Goal: Use online tool/utility: Utilize a website feature to perform a specific function

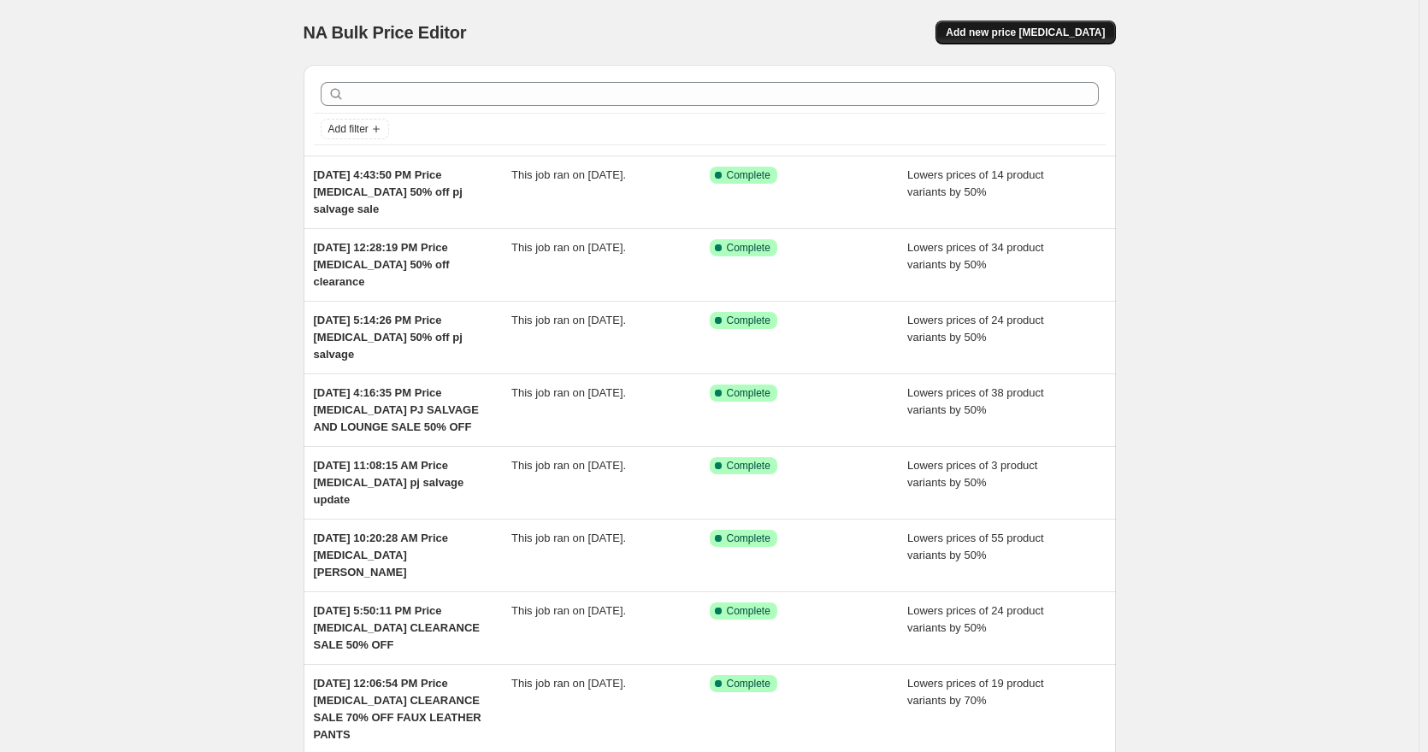
click at [1065, 26] on button "Add new price [MEDICAL_DATA]" at bounding box center [1025, 33] width 180 height 24
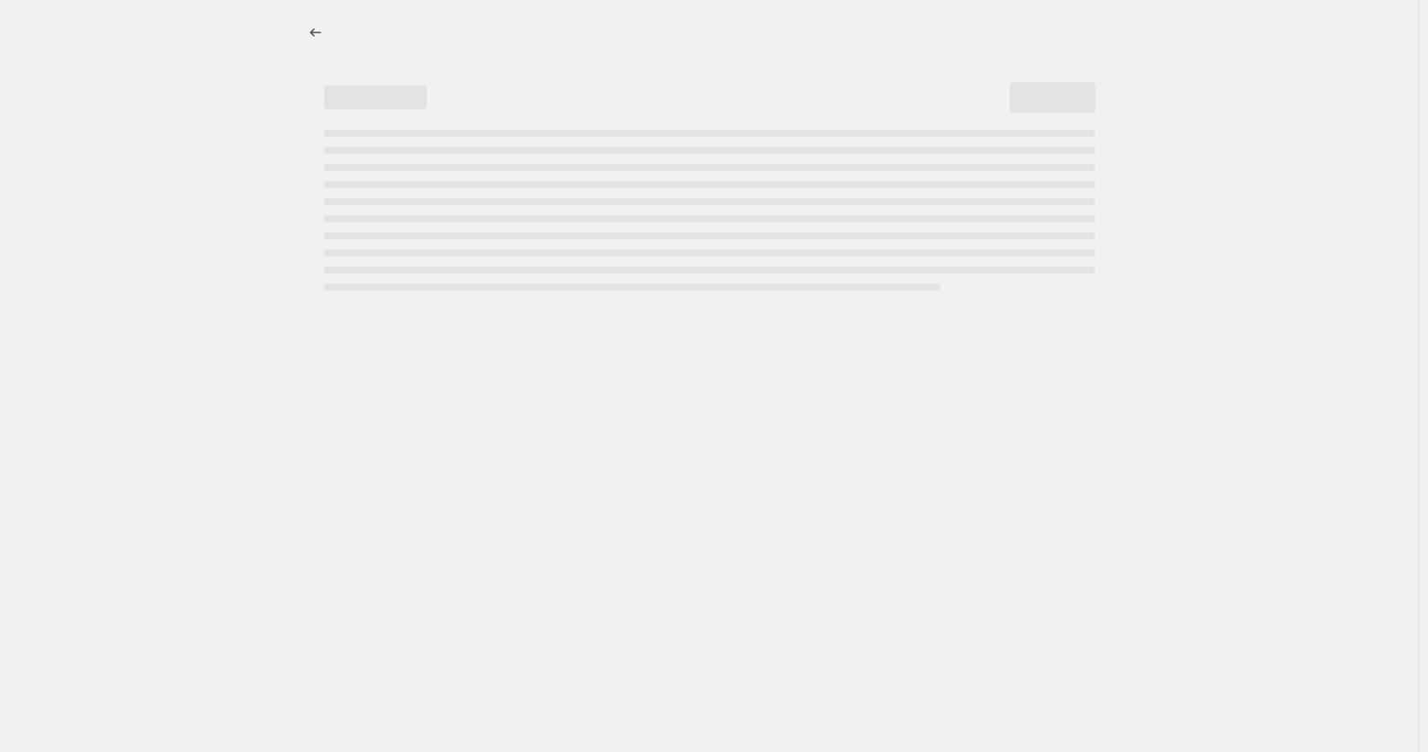
select select "percentage"
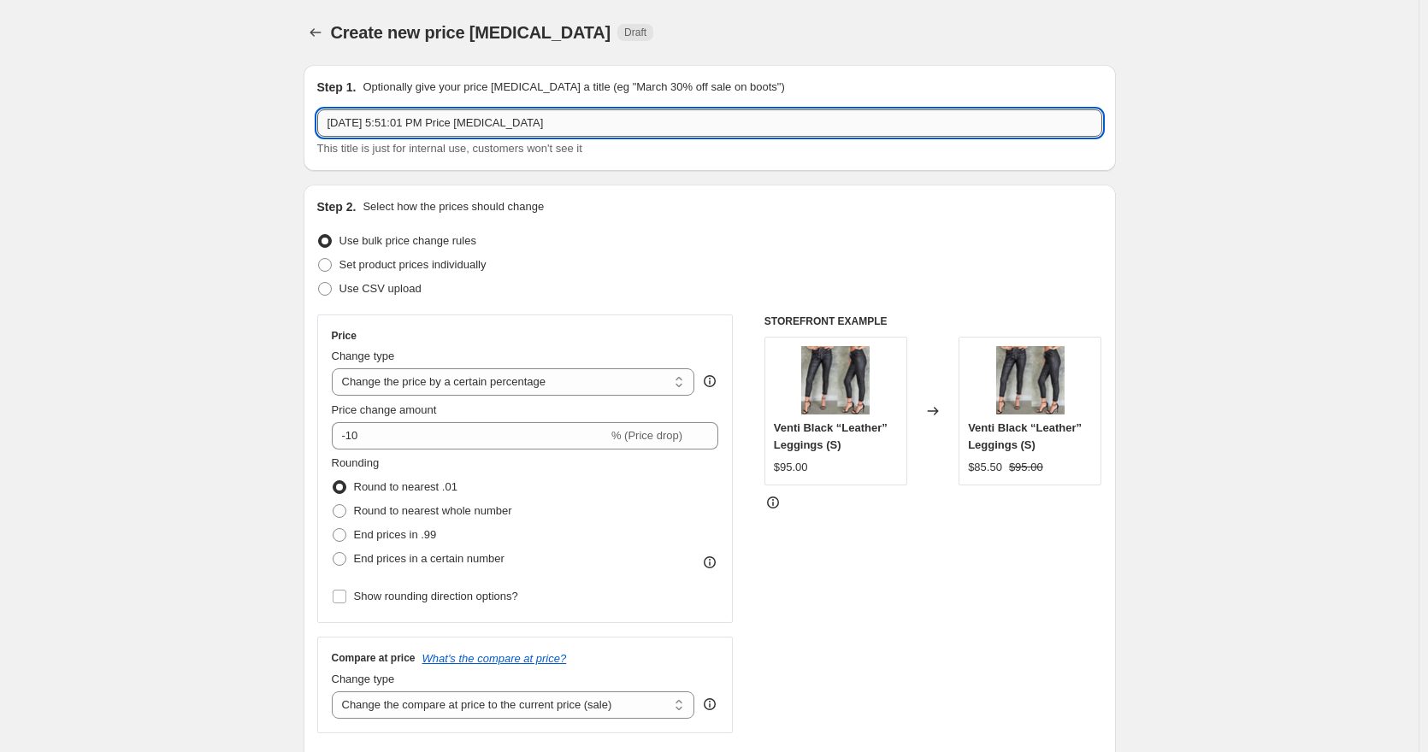
click at [712, 121] on input "[DATE] 5:51:01 PM Price [MEDICAL_DATA]" at bounding box center [709, 122] width 785 height 27
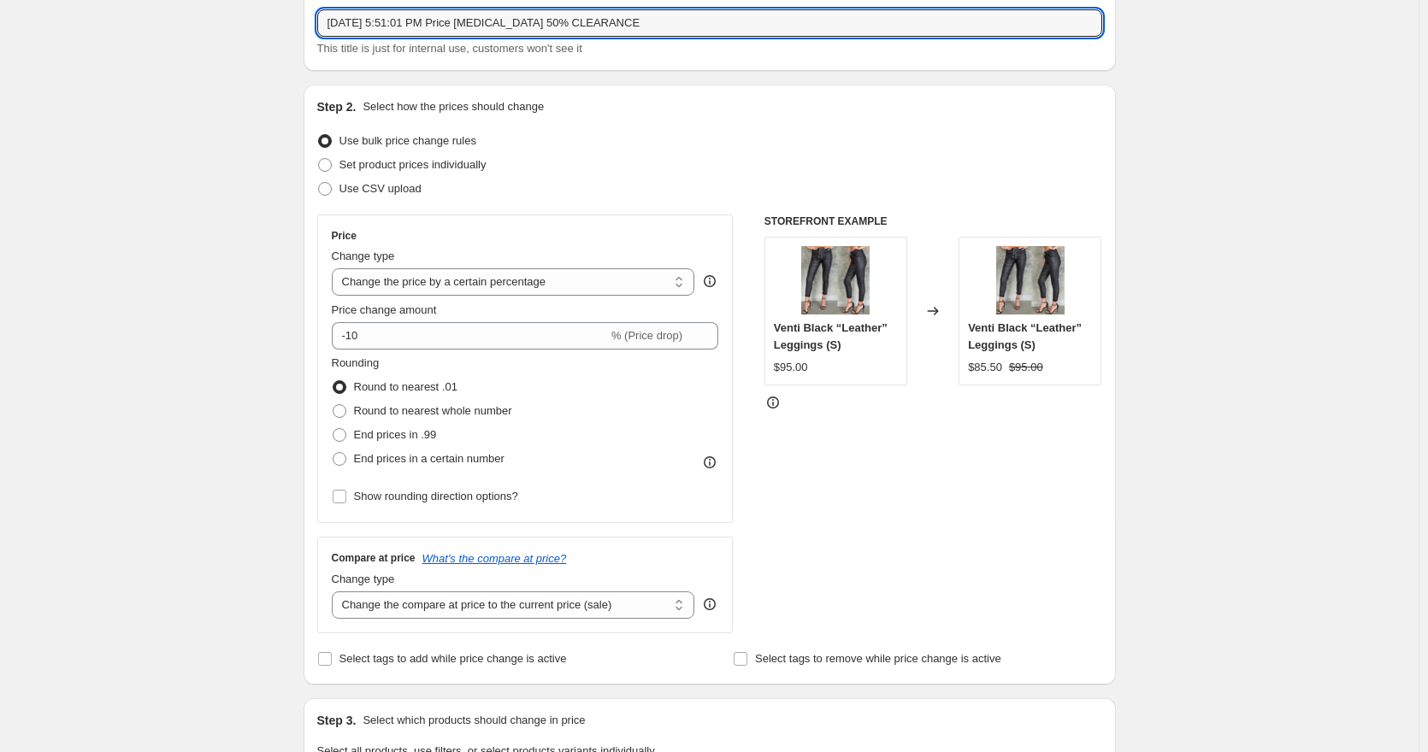
scroll to position [342, 0]
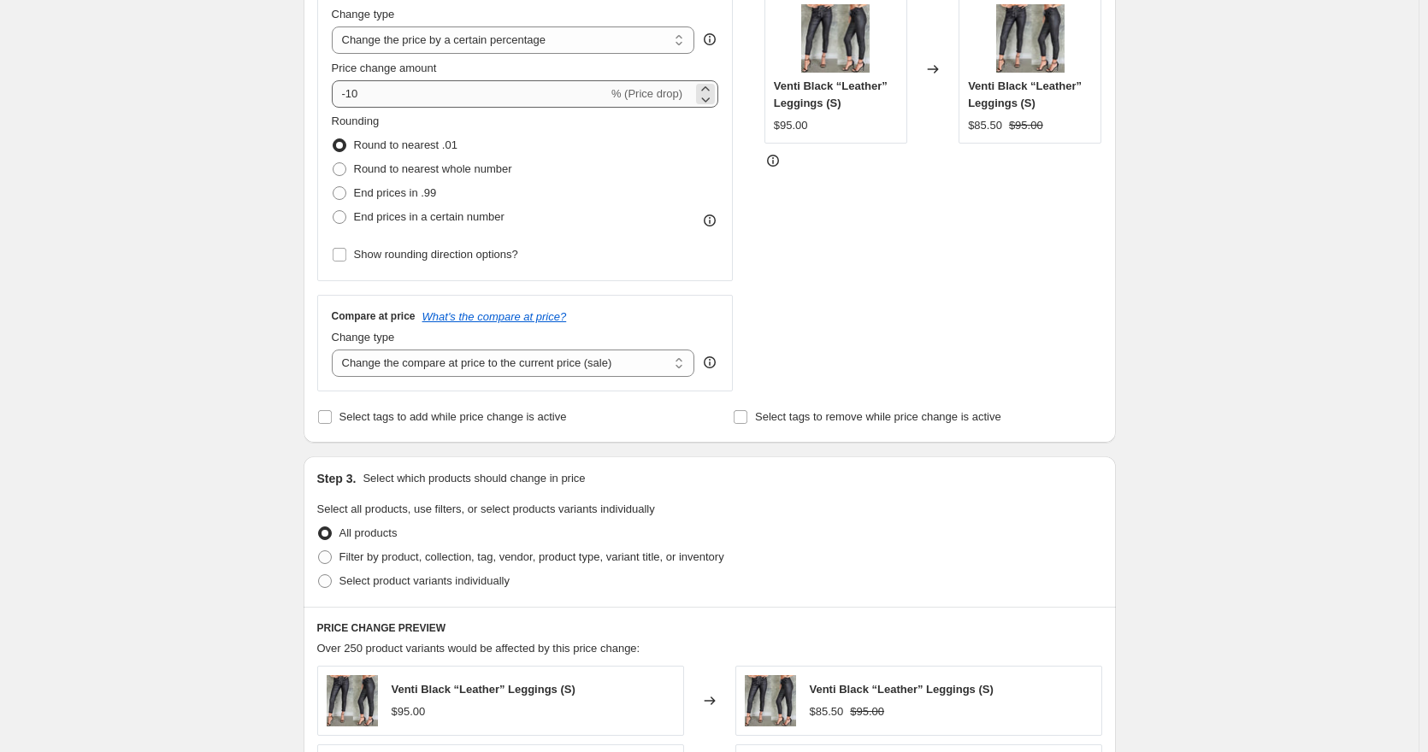
type input "[DATE] 5:51:01 PM Price [MEDICAL_DATA] 50% CLEARANCE"
click at [357, 91] on input "-10" at bounding box center [470, 93] width 276 height 27
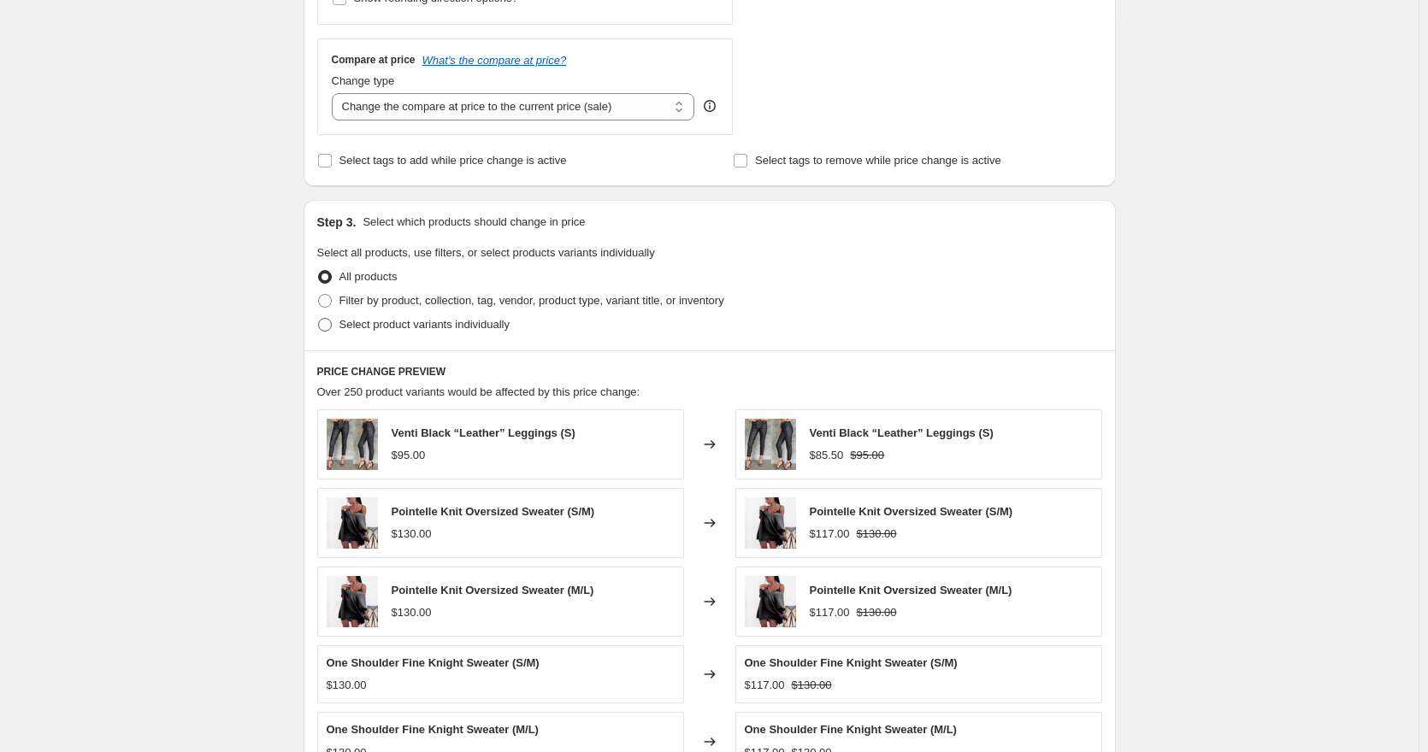
type input "-50"
click at [404, 330] on span "Select product variants individually" at bounding box center [424, 324] width 170 height 13
click at [319, 319] on input "Select product variants individually" at bounding box center [318, 318] width 1 height 1
radio input "true"
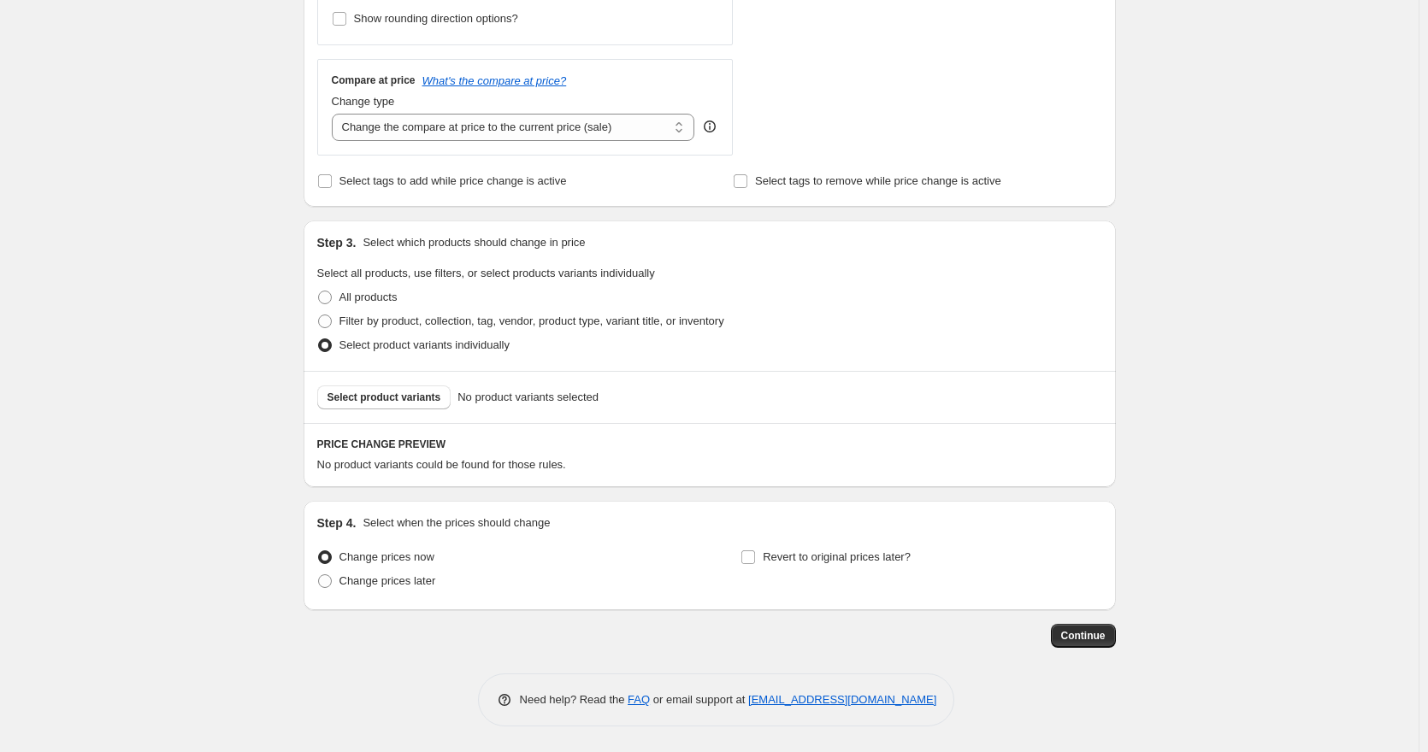
scroll to position [578, 0]
click at [418, 399] on span "Select product variants" at bounding box center [384, 398] width 114 height 14
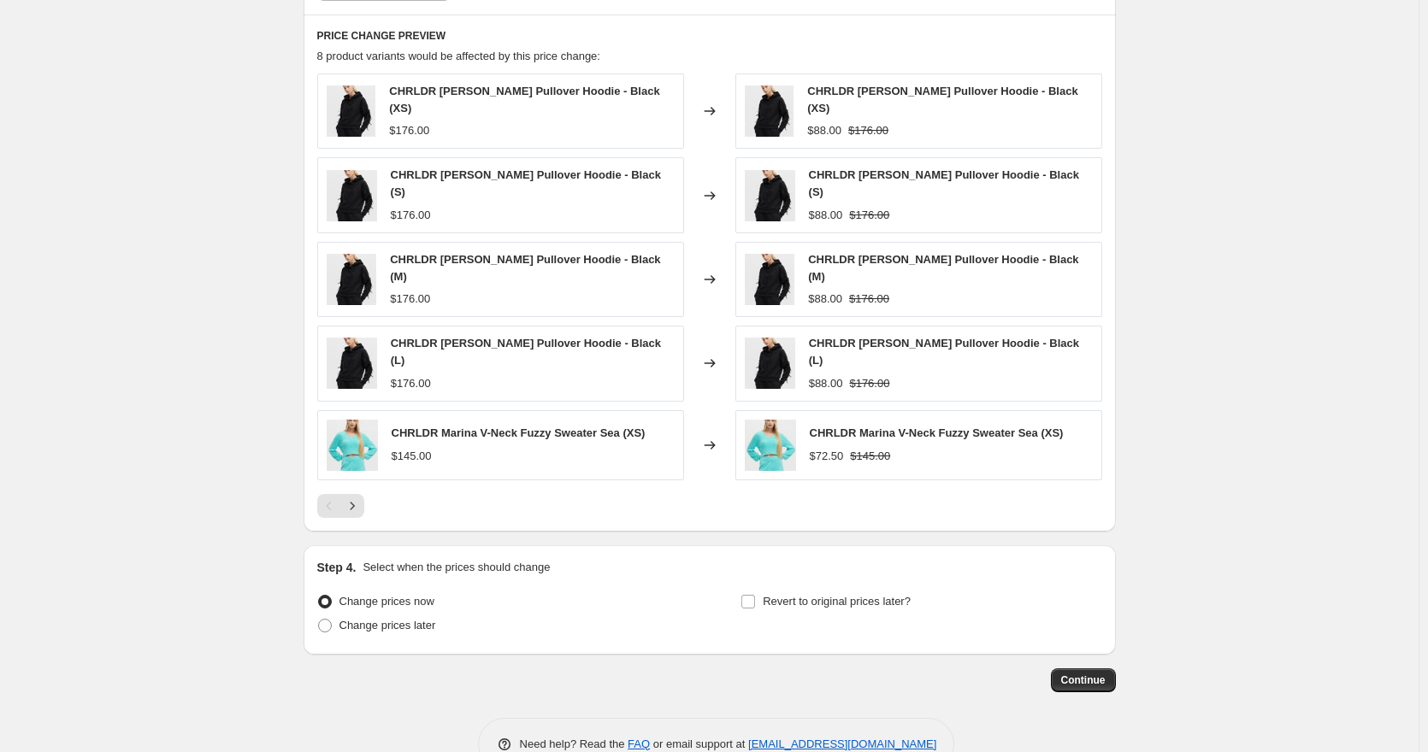
scroll to position [1009, 0]
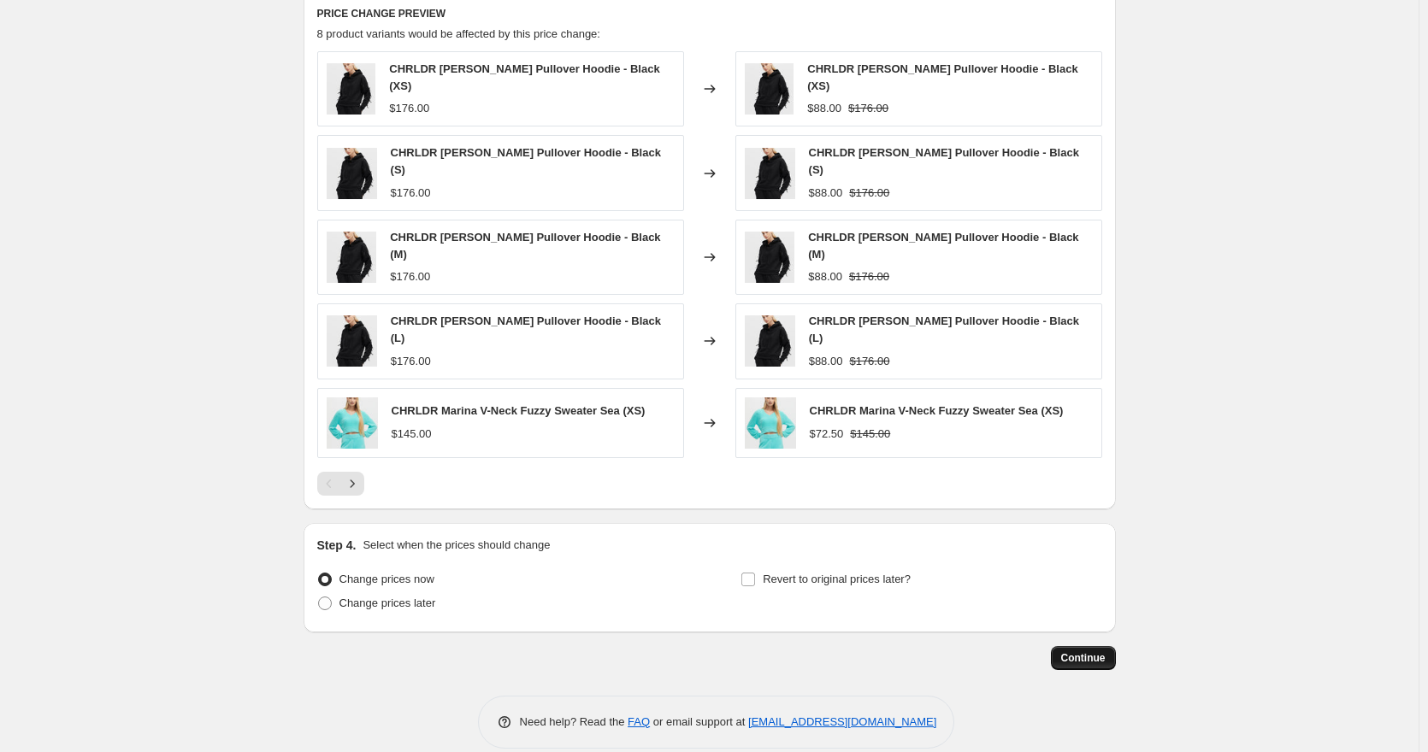
click at [1105, 652] on span "Continue" at bounding box center [1083, 659] width 44 height 14
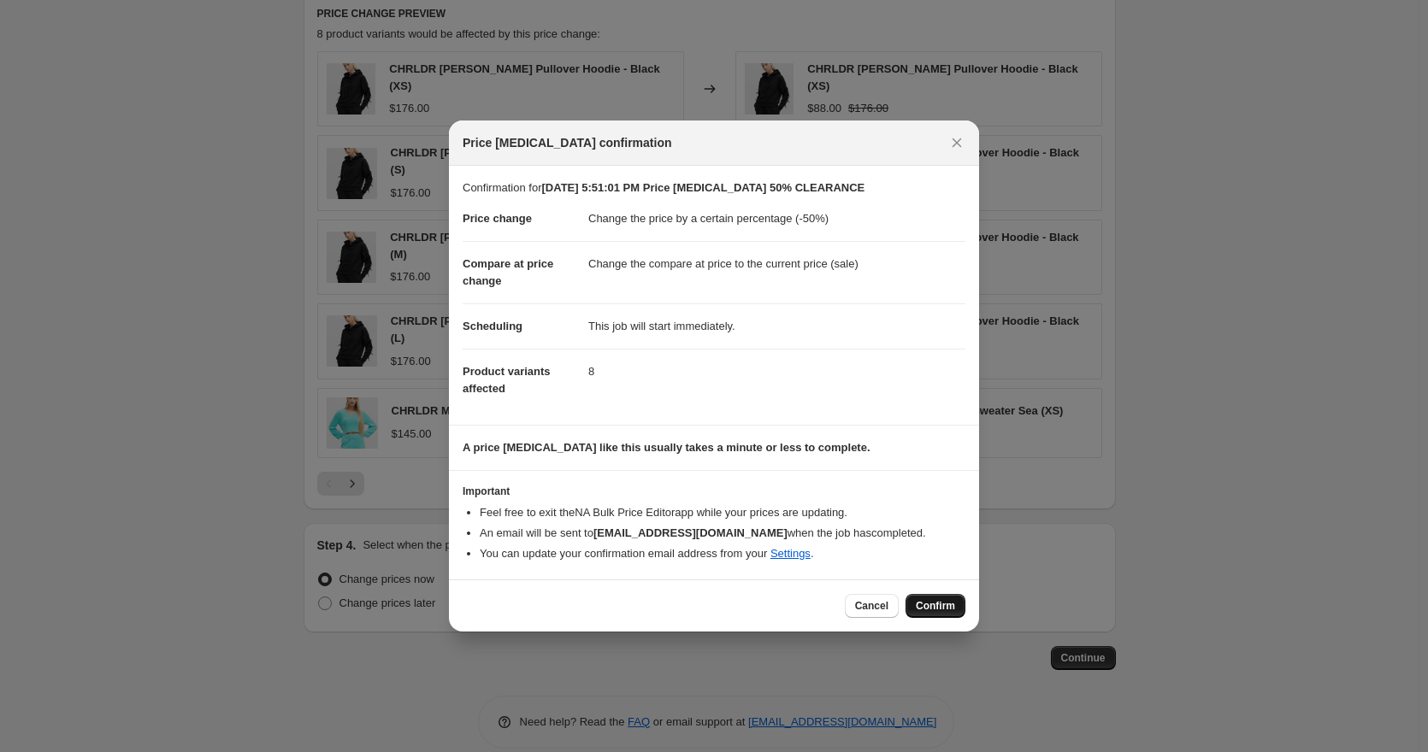
click at [950, 605] on span "Confirm" at bounding box center [935, 606] width 39 height 14
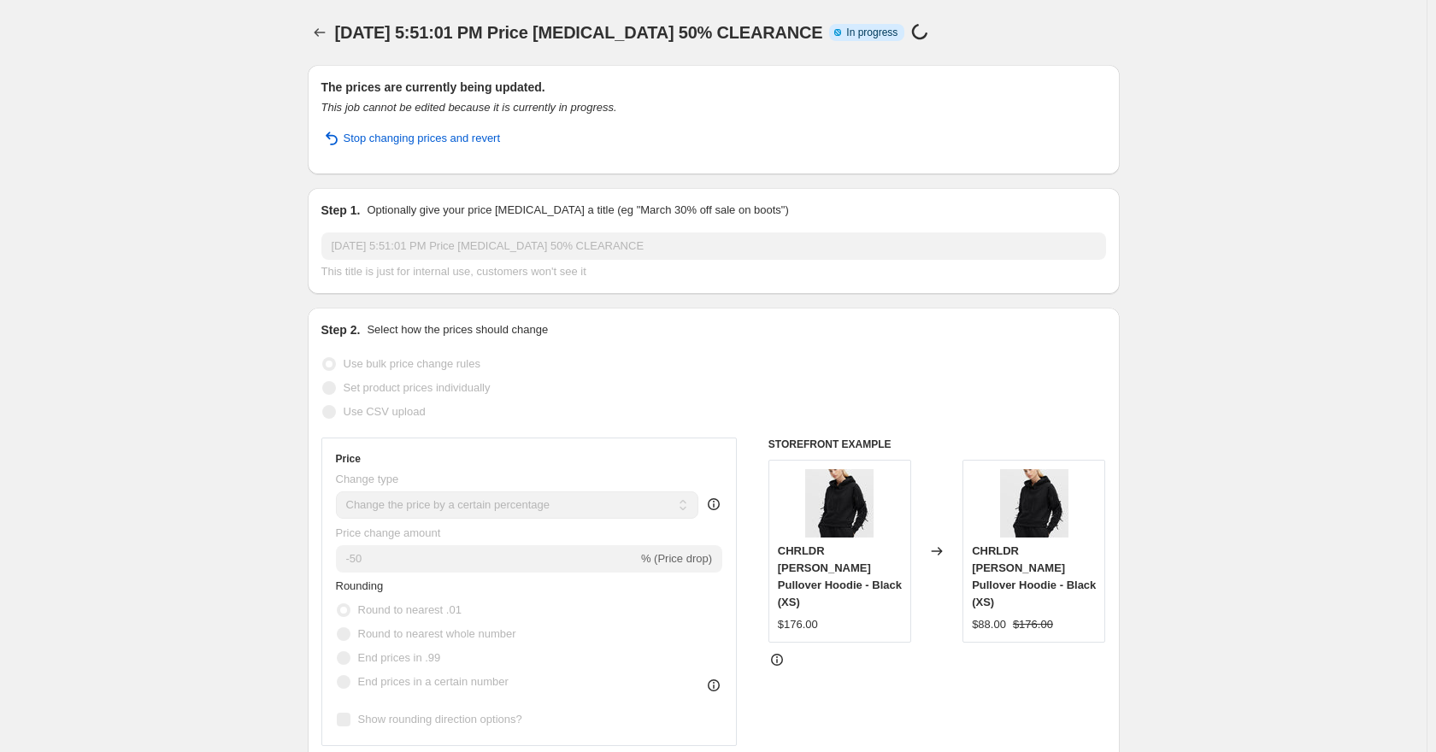
select select "percentage"
